Goal: Navigation & Orientation: Find specific page/section

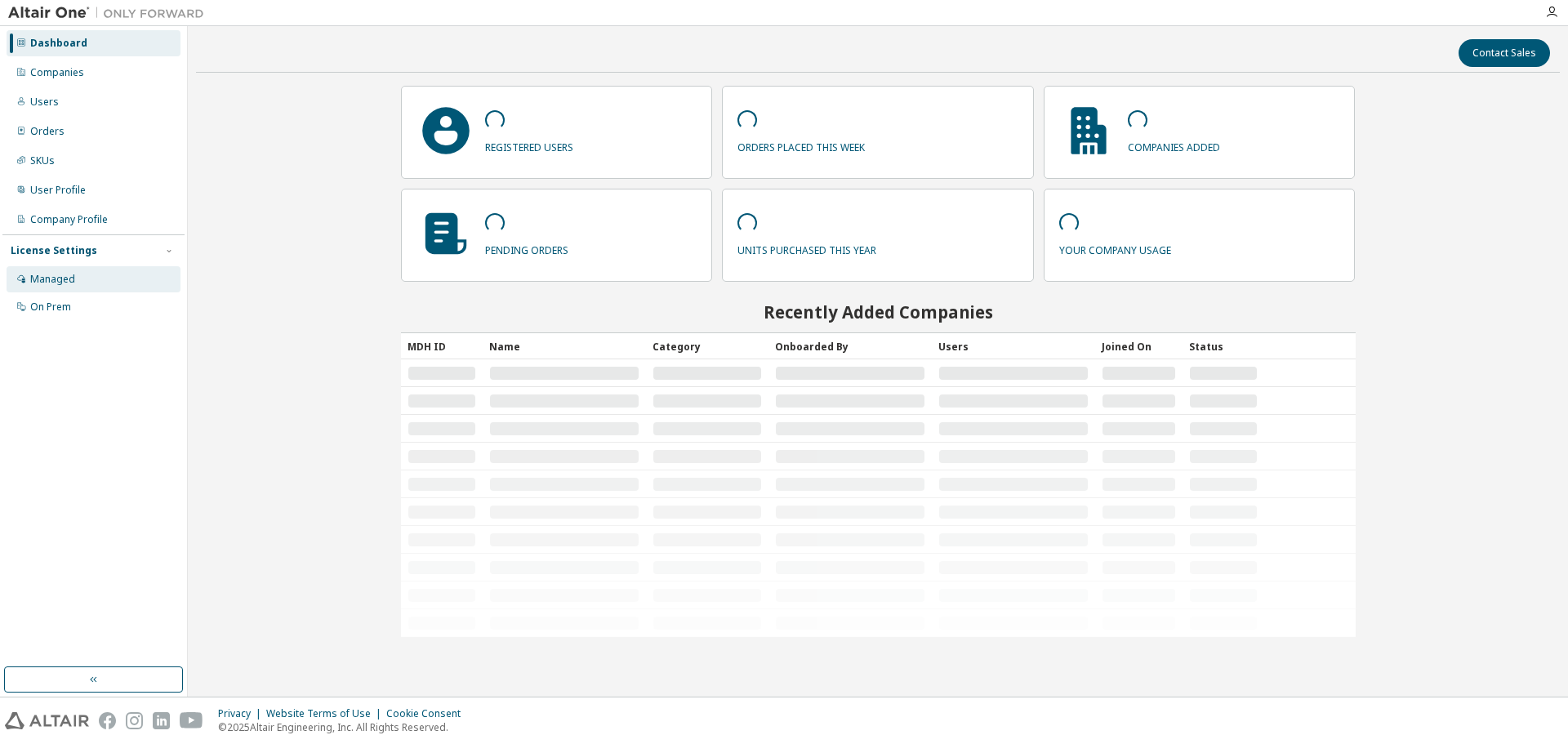
click at [64, 277] on div "Managed" at bounding box center [52, 279] width 45 height 13
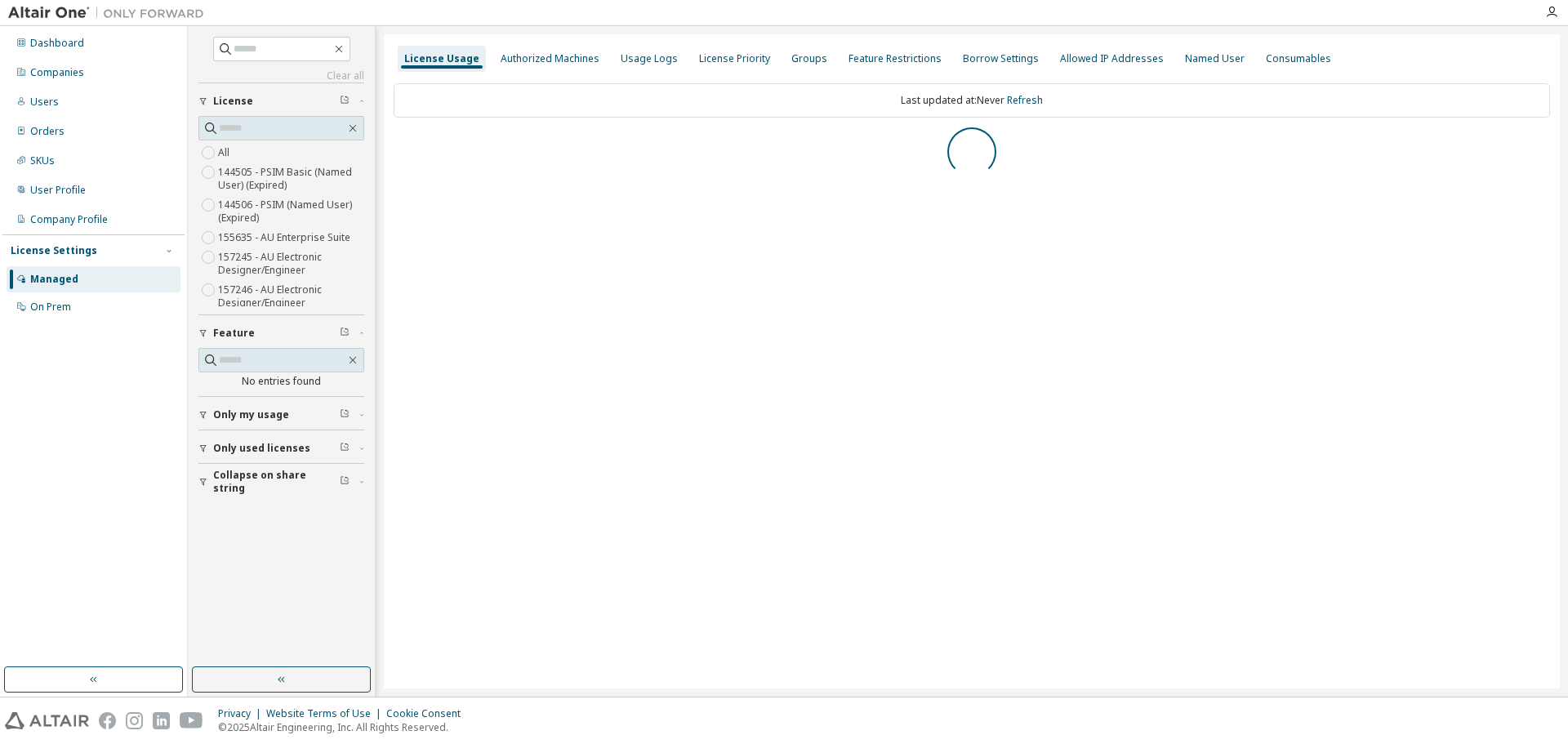
scroll to position [39, 0]
